Goal: Information Seeking & Learning: Learn about a topic

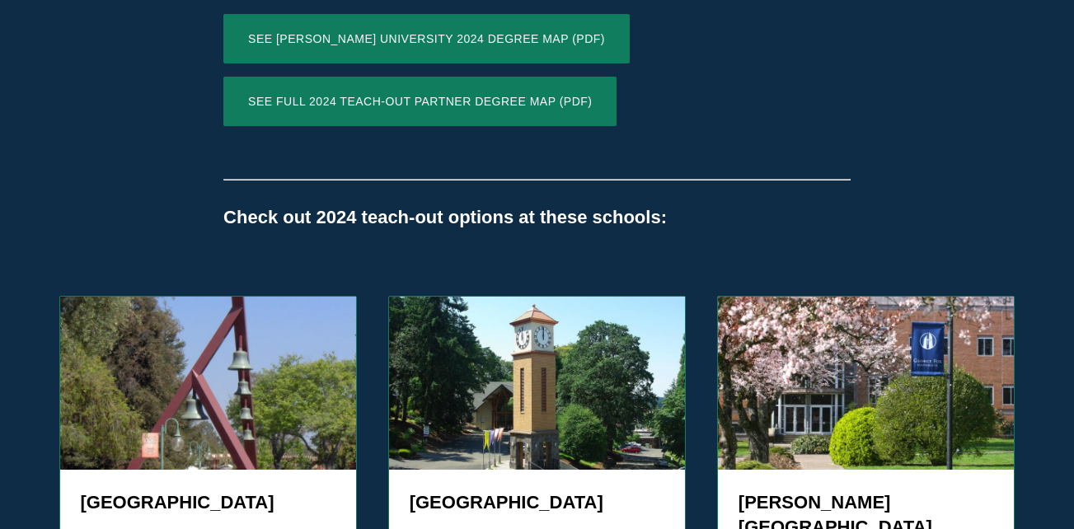
scroll to position [1319, 0]
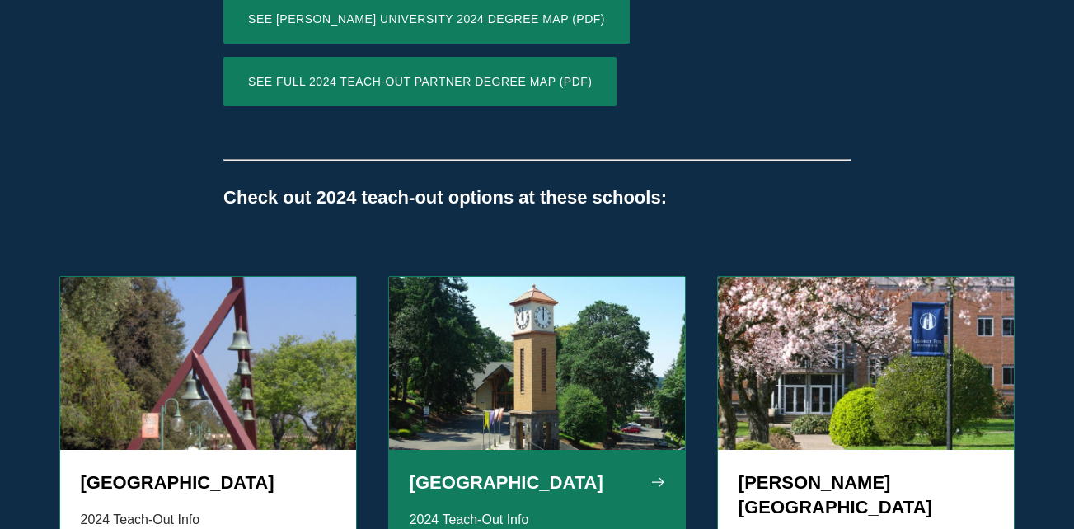
click at [495, 334] on img "Grid" at bounding box center [537, 363] width 297 height 173
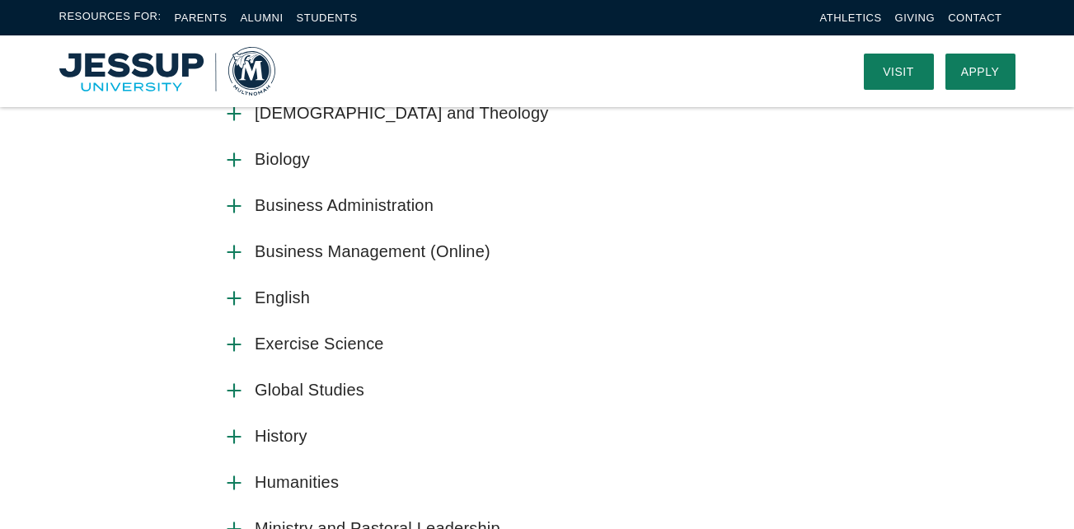
scroll to position [1071, 0]
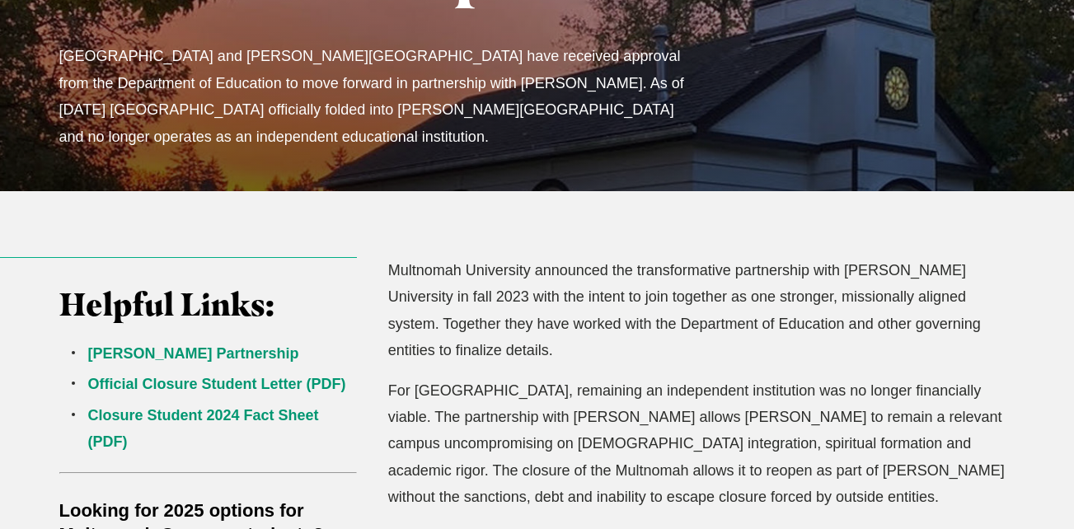
scroll to position [330, 0]
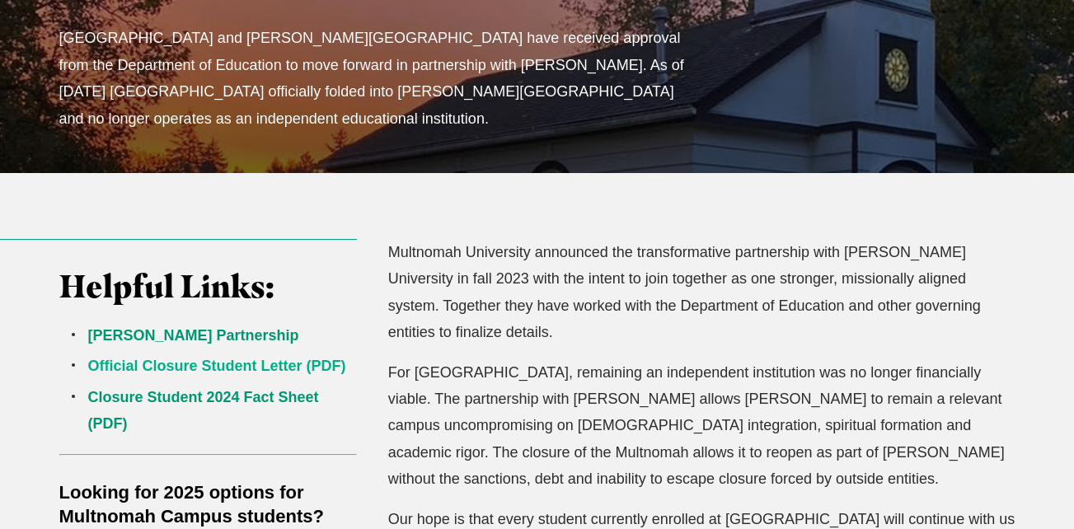
click at [194, 363] on link "Official Closure Student Letter (PDF)" at bounding box center [217, 366] width 258 height 16
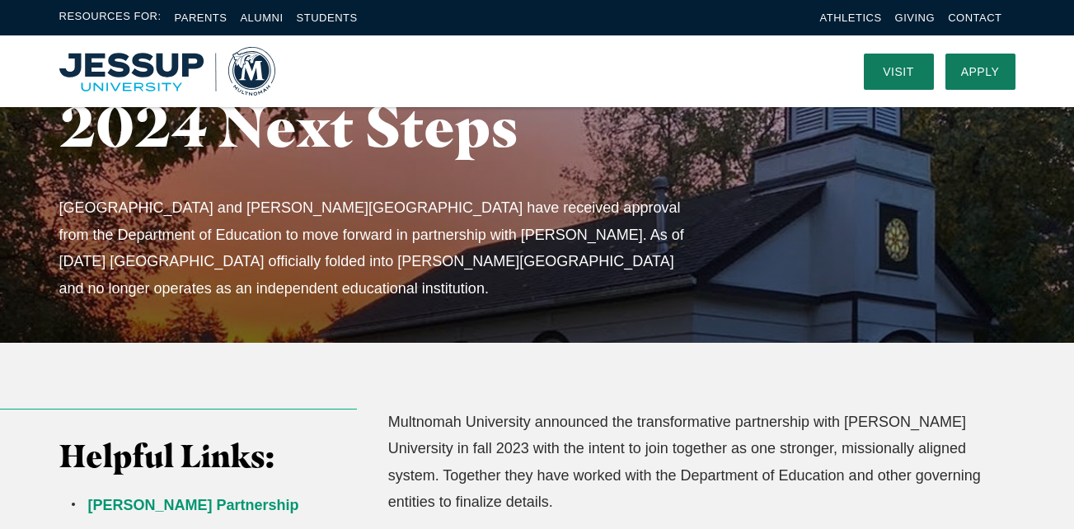
scroll to position [0, 0]
